Goal: Task Accomplishment & Management: Use online tool/utility

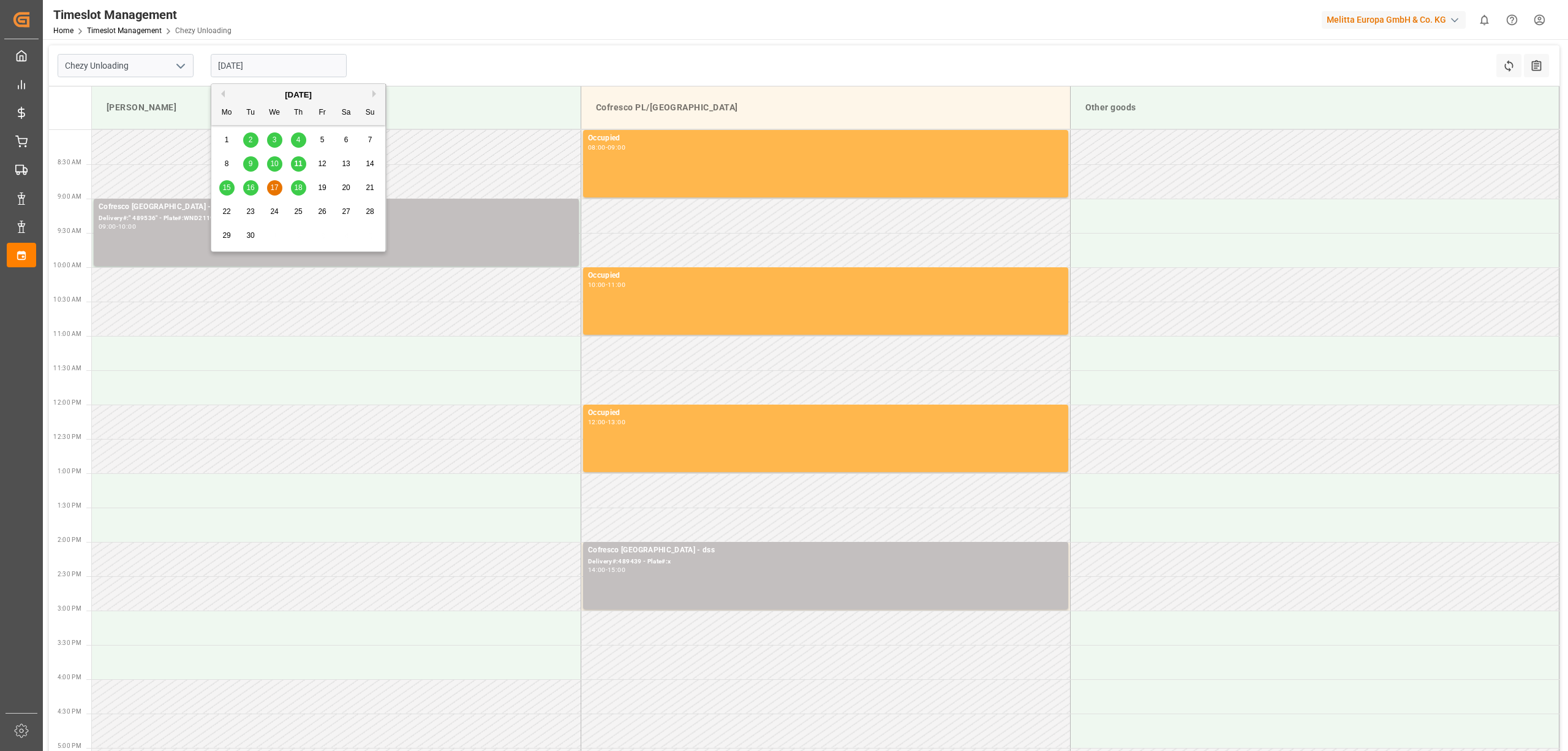
click at [295, 184] on span "18" at bounding box center [298, 187] width 8 height 8
type input "[DATE]"
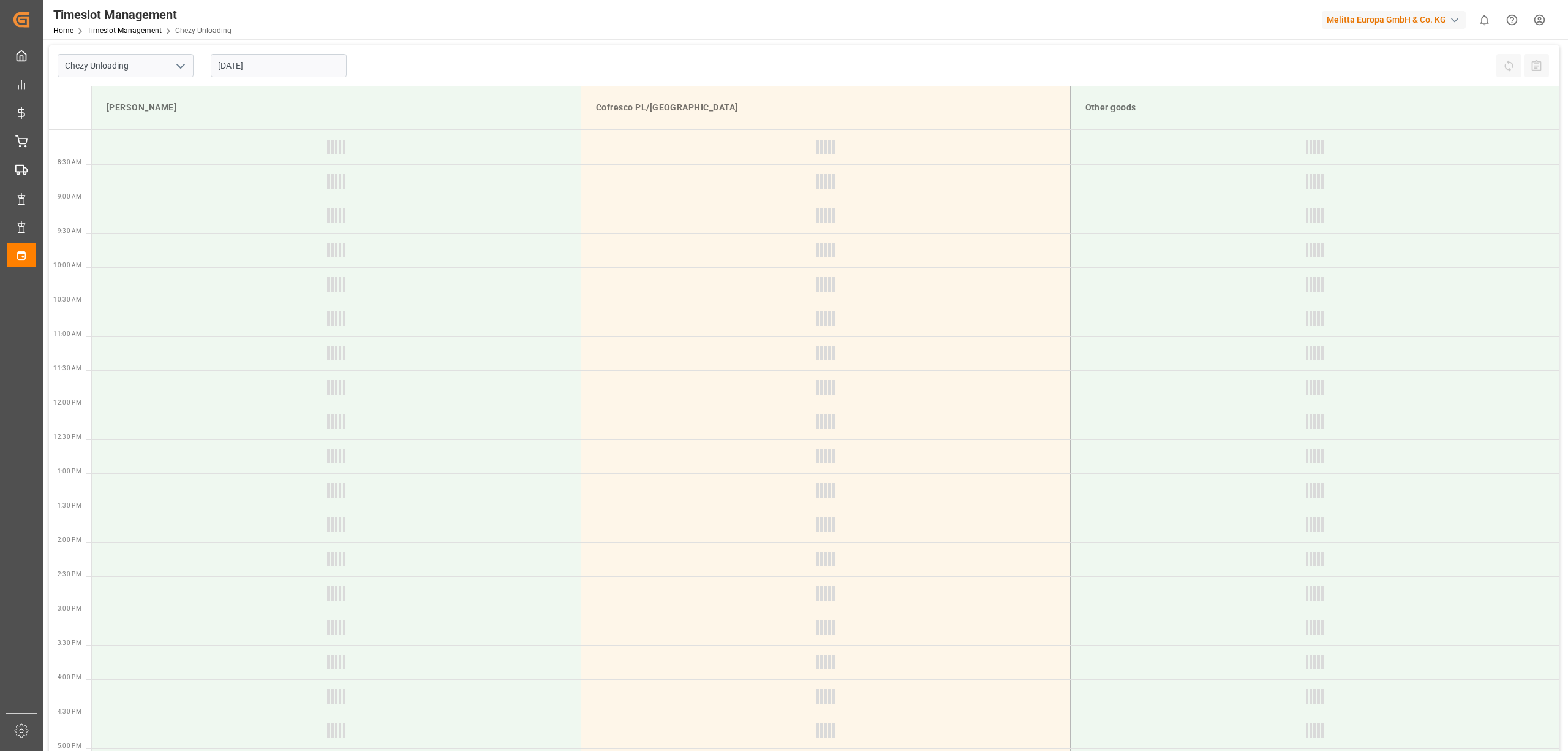
click at [549, 52] on div "Chezy Unloading [DATE] Refresh Time Slots All Audits" at bounding box center [804, 66] width 1510 height 41
